Goal: Use online tool/utility: Utilize a website feature to perform a specific function

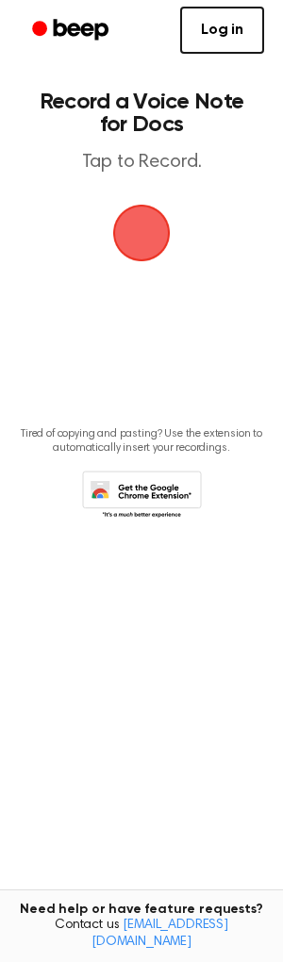
click at [146, 243] on span "button" at bounding box center [142, 233] width 106 height 106
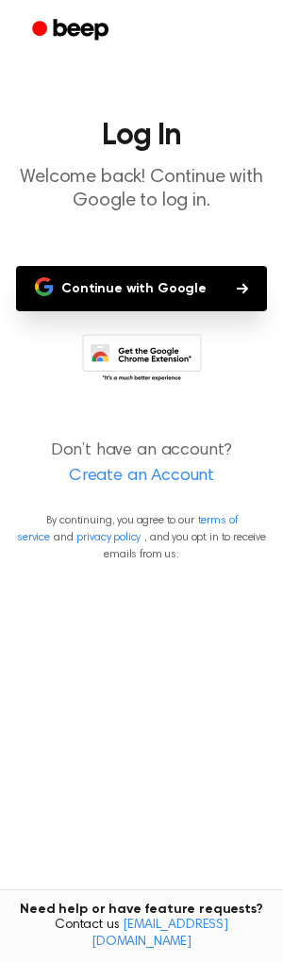
click at [98, 289] on button "Continue with Google" at bounding box center [141, 288] width 251 height 45
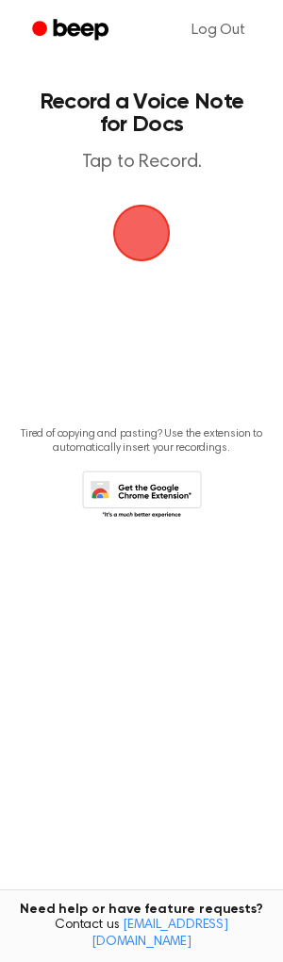
click at [141, 225] on span "button" at bounding box center [142, 233] width 104 height 104
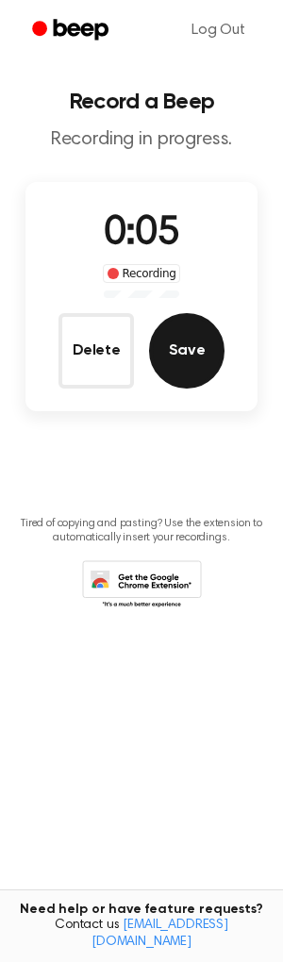
click at [196, 358] on button "Save" at bounding box center [186, 350] width 75 height 75
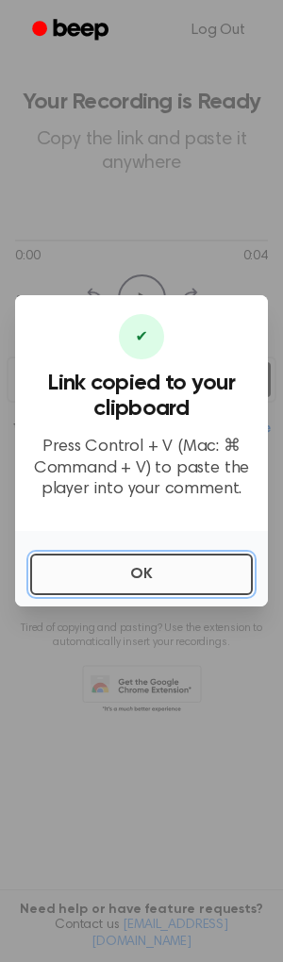
click at [153, 579] on button "OK" at bounding box center [141, 573] width 222 height 41
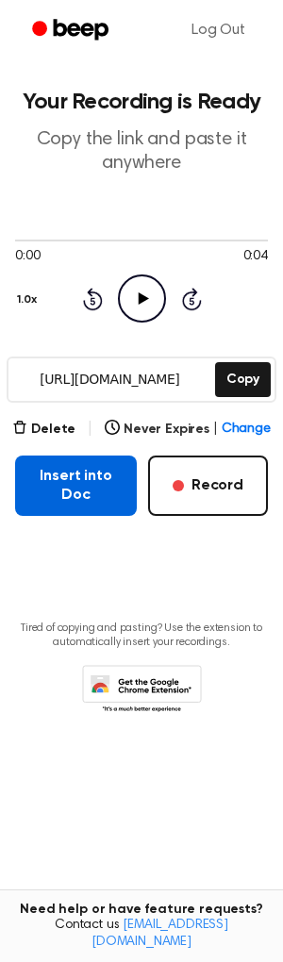
click at [59, 475] on button "Insert into Doc" at bounding box center [76, 485] width 122 height 60
click at [78, 485] on button "Insert into Doc" at bounding box center [76, 485] width 122 height 60
click at [32, 484] on button "Insert into Doc" at bounding box center [76, 485] width 122 height 60
click at [70, 482] on button "Insert into Doc" at bounding box center [76, 485] width 122 height 60
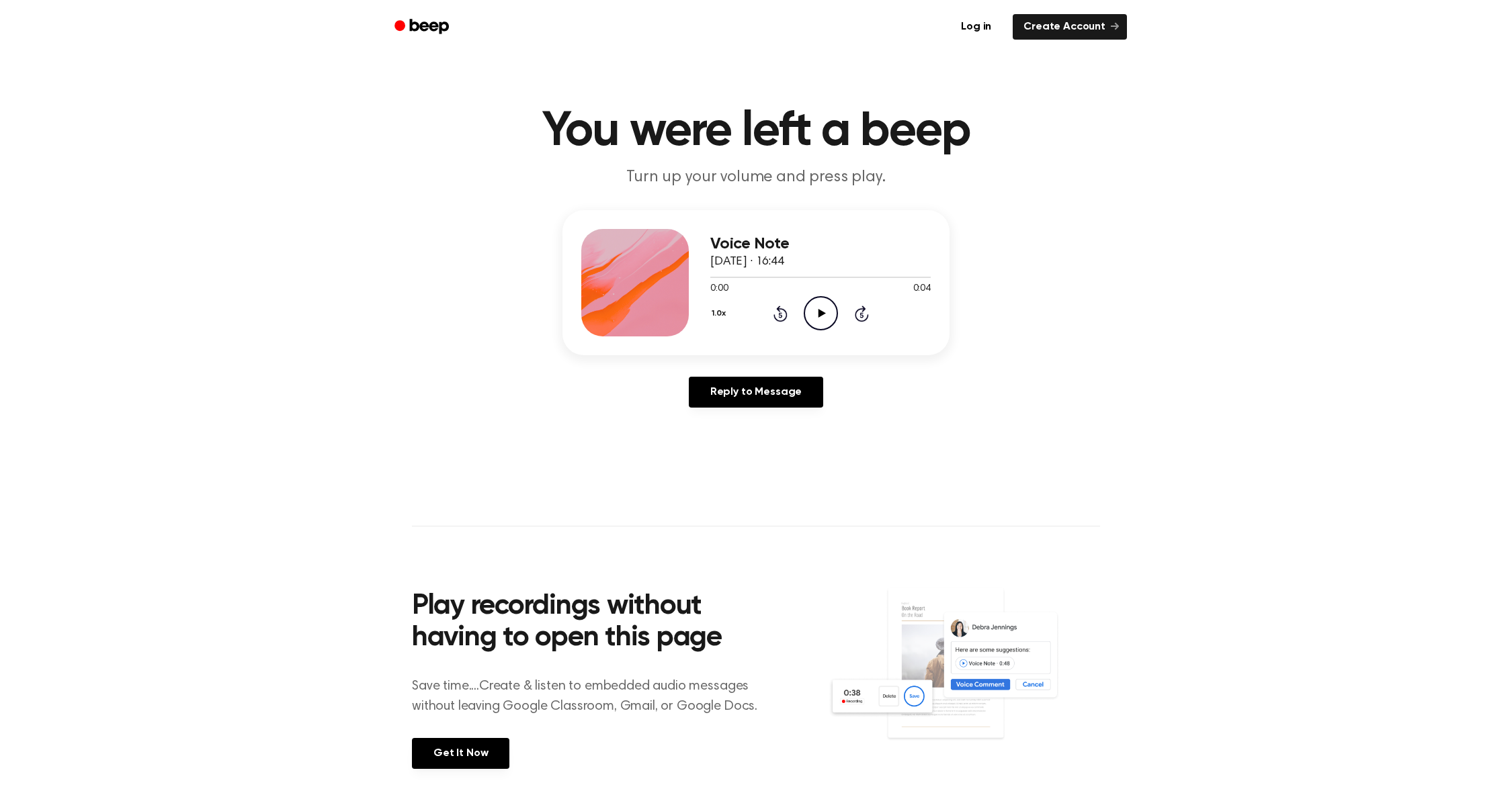
click at [818, 310] on icon at bounding box center [821, 313] width 7 height 9
click at [816, 315] on icon "Play Audio" at bounding box center [821, 313] width 34 height 34
